Goal: Book appointment/travel/reservation

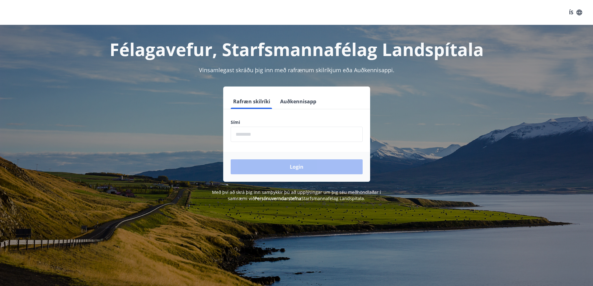
click at [295, 137] on input "phone" at bounding box center [297, 134] width 132 height 15
type input "********"
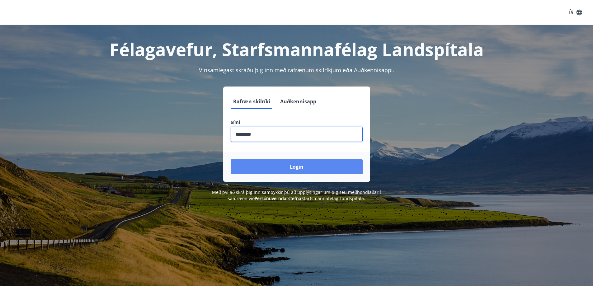
click at [284, 163] on button "Login" at bounding box center [297, 167] width 132 height 15
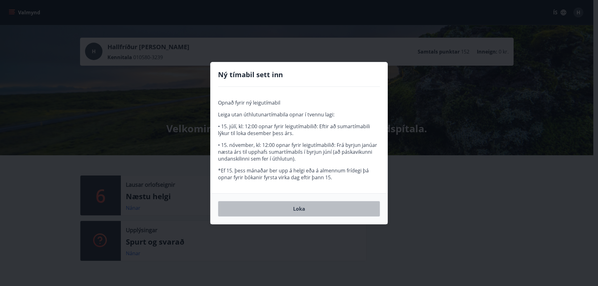
click at [298, 209] on button "Loka" at bounding box center [299, 209] width 162 height 16
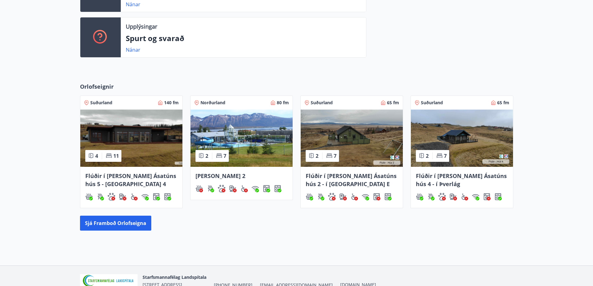
scroll to position [204, 0]
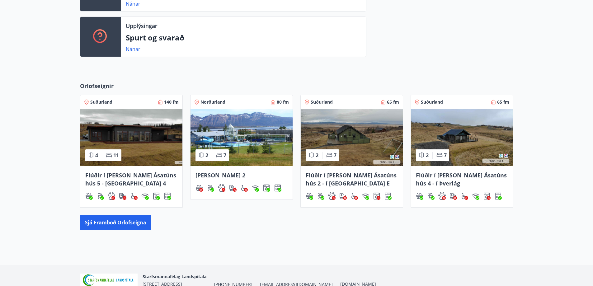
click at [103, 100] on span "Suðurland" at bounding box center [101, 102] width 22 height 6
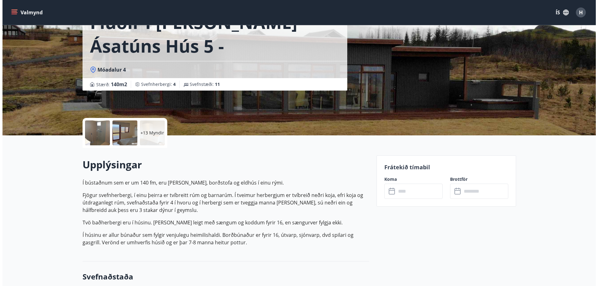
scroll to position [12, 0]
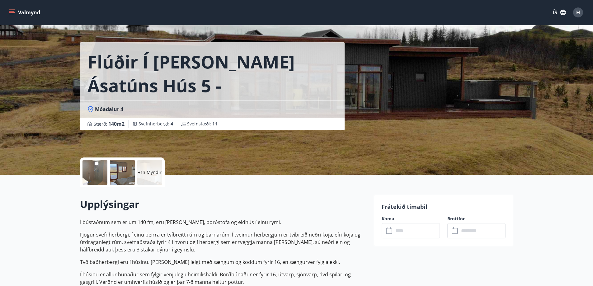
click at [91, 173] on div at bounding box center [95, 172] width 25 height 25
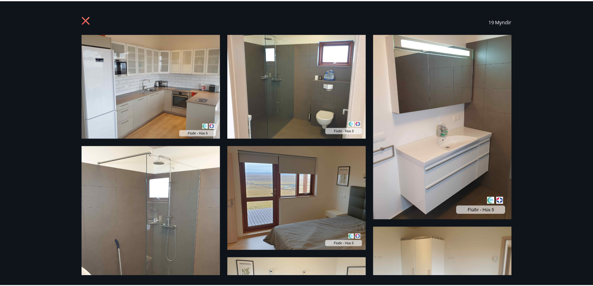
scroll to position [0, 0]
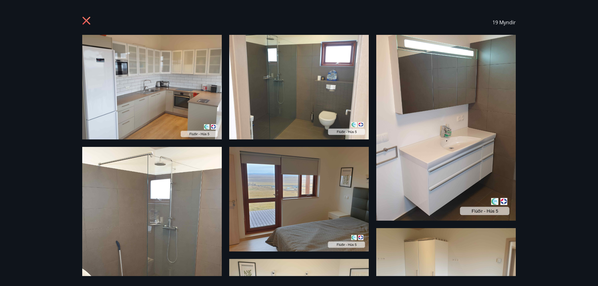
click at [81, 17] on div "19 Myndir" at bounding box center [299, 22] width 449 height 25
click at [84, 18] on icon at bounding box center [87, 22] width 10 height 10
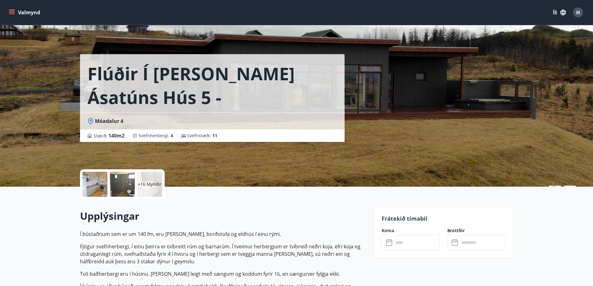
click at [417, 243] on input "text" at bounding box center [417, 242] width 46 height 15
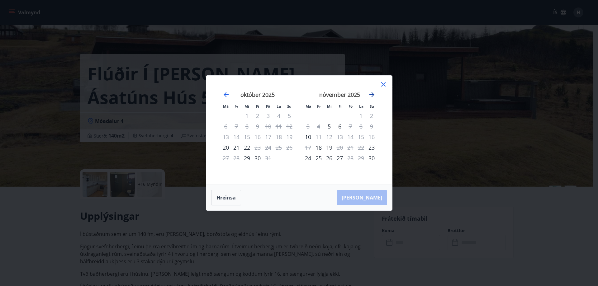
click at [372, 94] on icon "Move forward to switch to the next month." at bounding box center [371, 94] width 7 height 7
click at [385, 85] on icon at bounding box center [383, 84] width 7 height 7
